Goal: Information Seeking & Learning: Learn about a topic

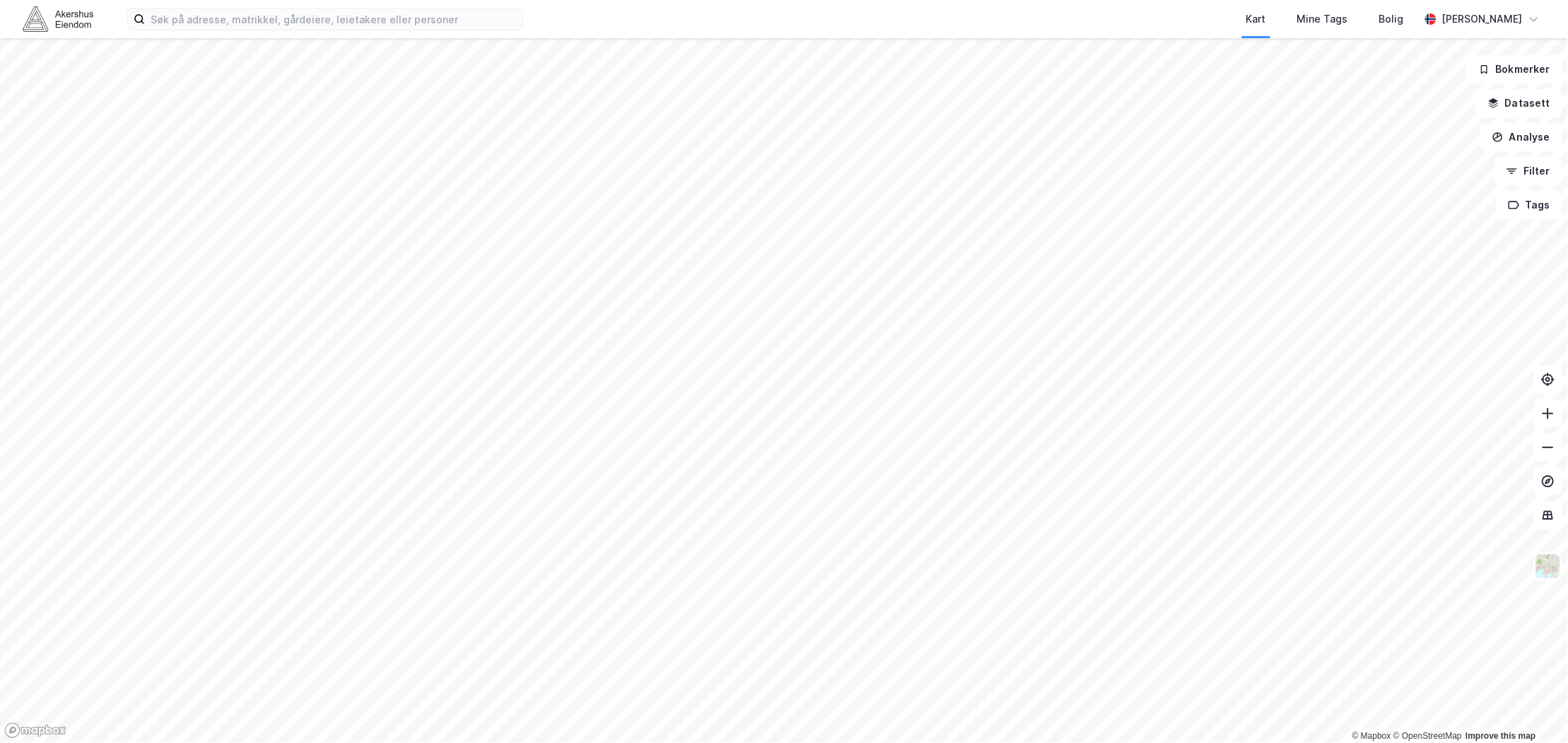
click at [725, 32] on div "Kart Mine Tags Bolig [PERSON_NAME] © Mapbox © OpenStreetMap Improve this map Bo…" at bounding box center [784, 372] width 1568 height 743
